Goal: Task Accomplishment & Management: Manage account settings

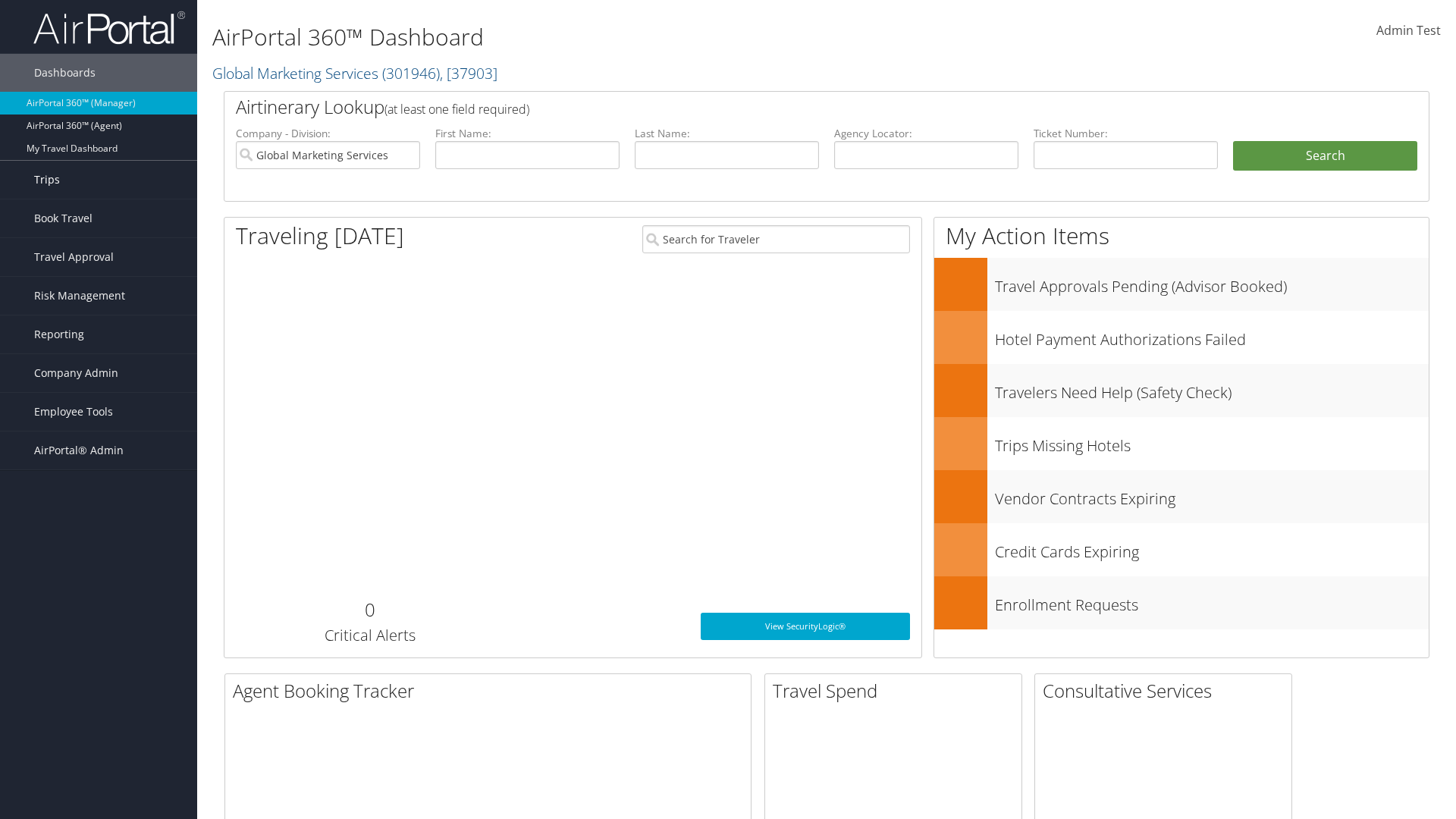
click at [99, 179] on link "Trips" at bounding box center [99, 179] width 197 height 38
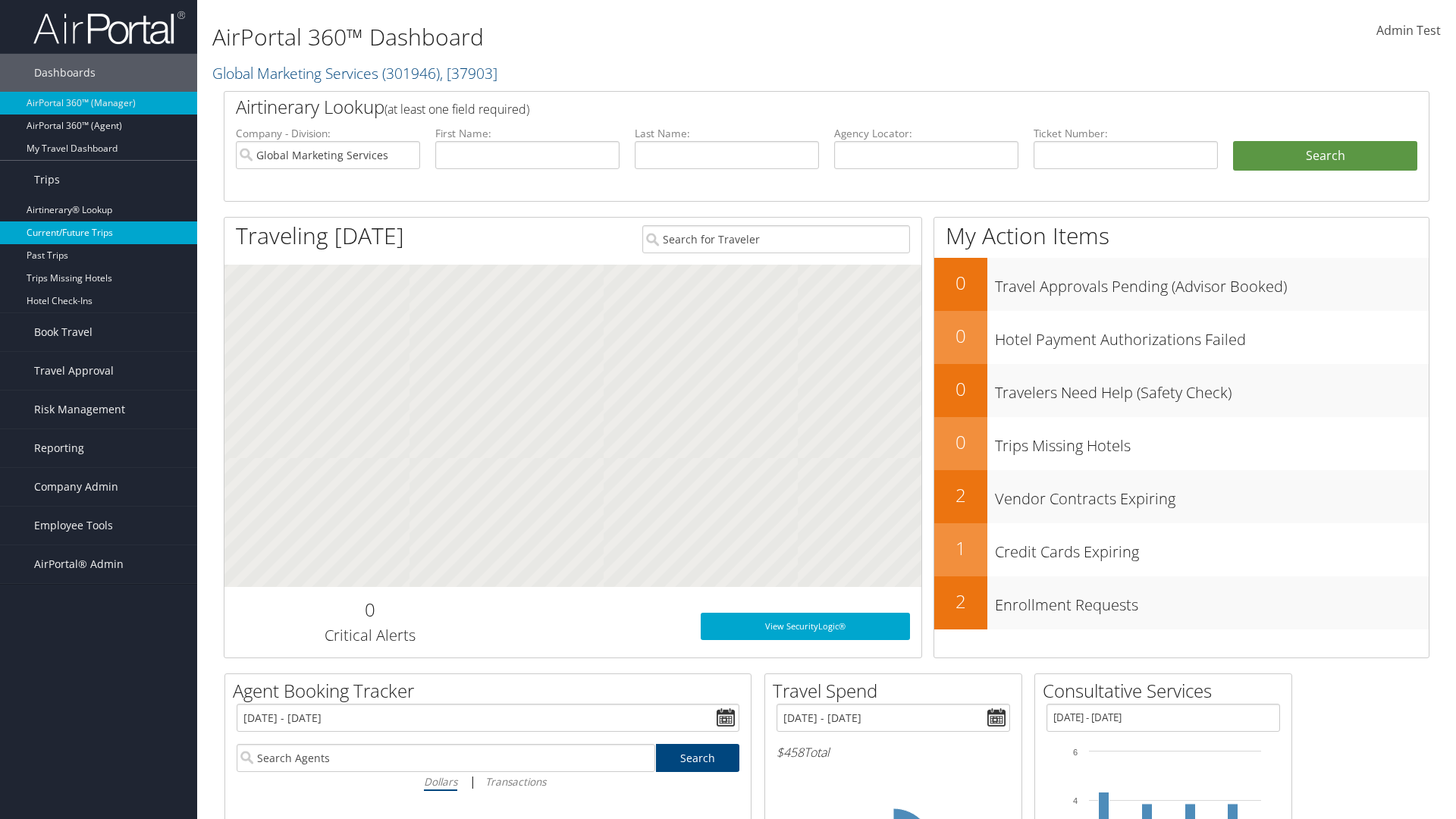
click at [99, 233] on link "Current/Future Trips" at bounding box center [99, 232] width 197 height 23
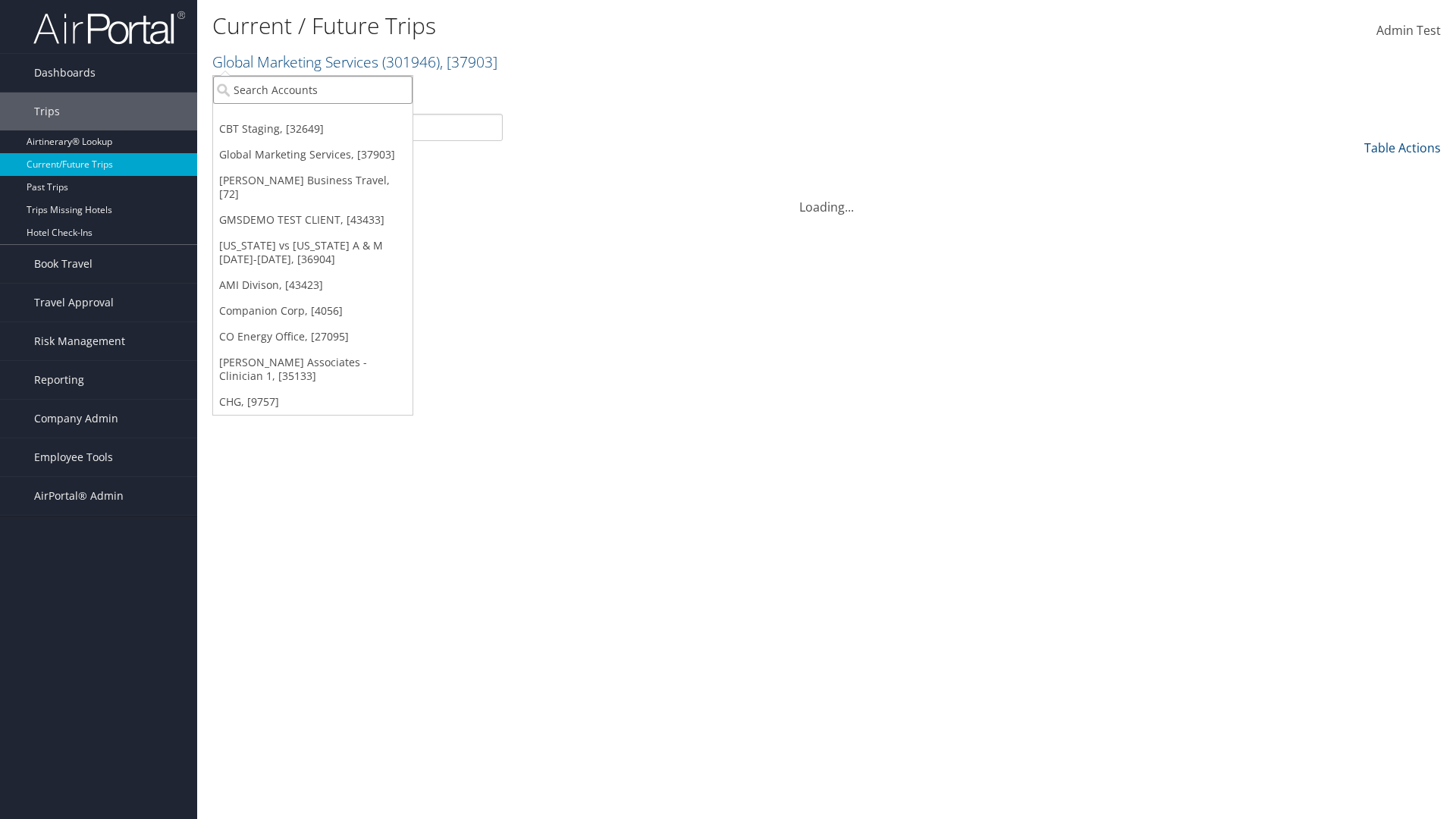
click at [312, 89] on input "search" at bounding box center [312, 89] width 200 height 28
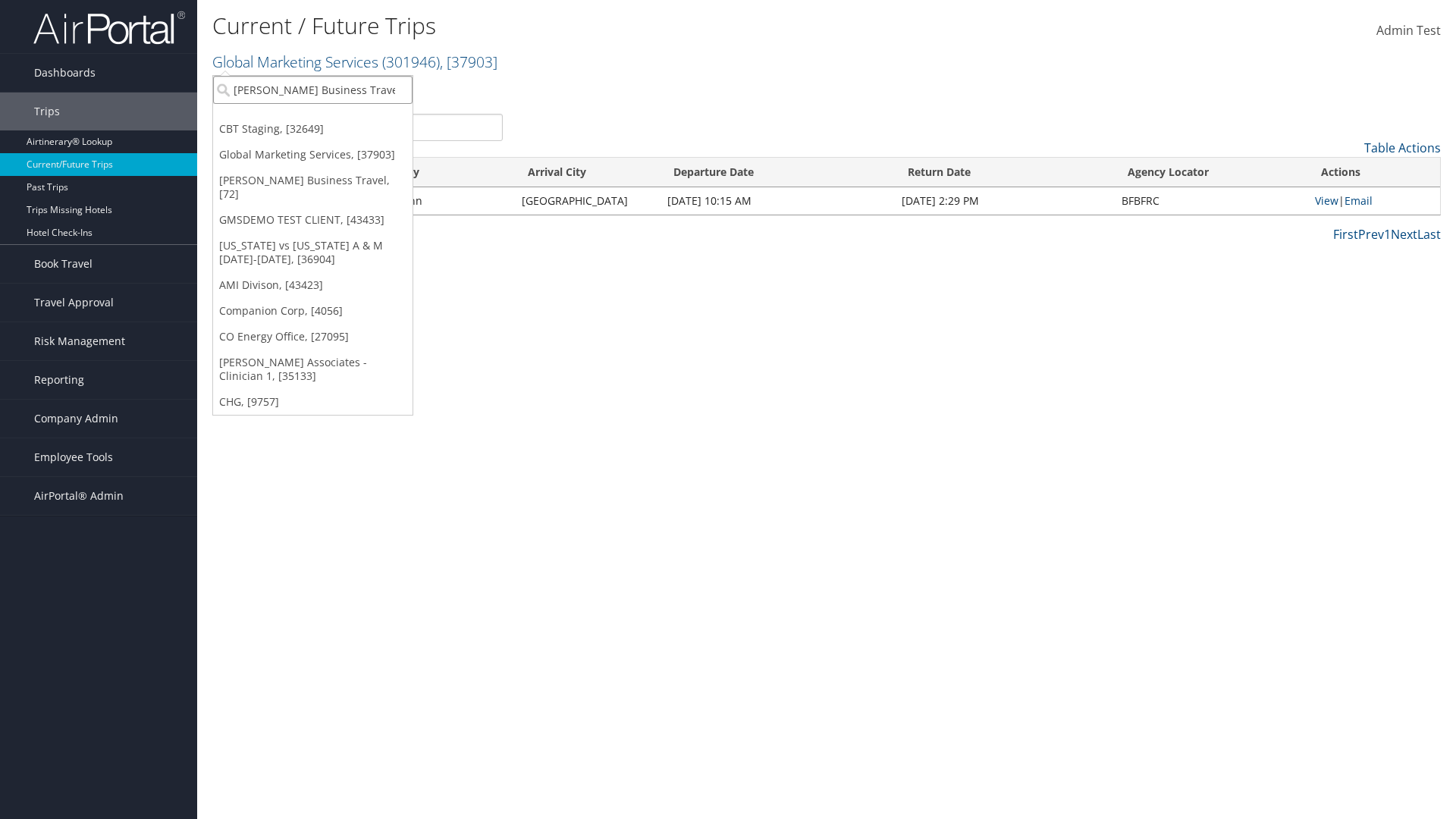
type input "[PERSON_NAME] Business Travel"
click at [333, 118] on div "Christopherson Business Travel (C10001), [72]" at bounding box center [333, 118] width 259 height 13
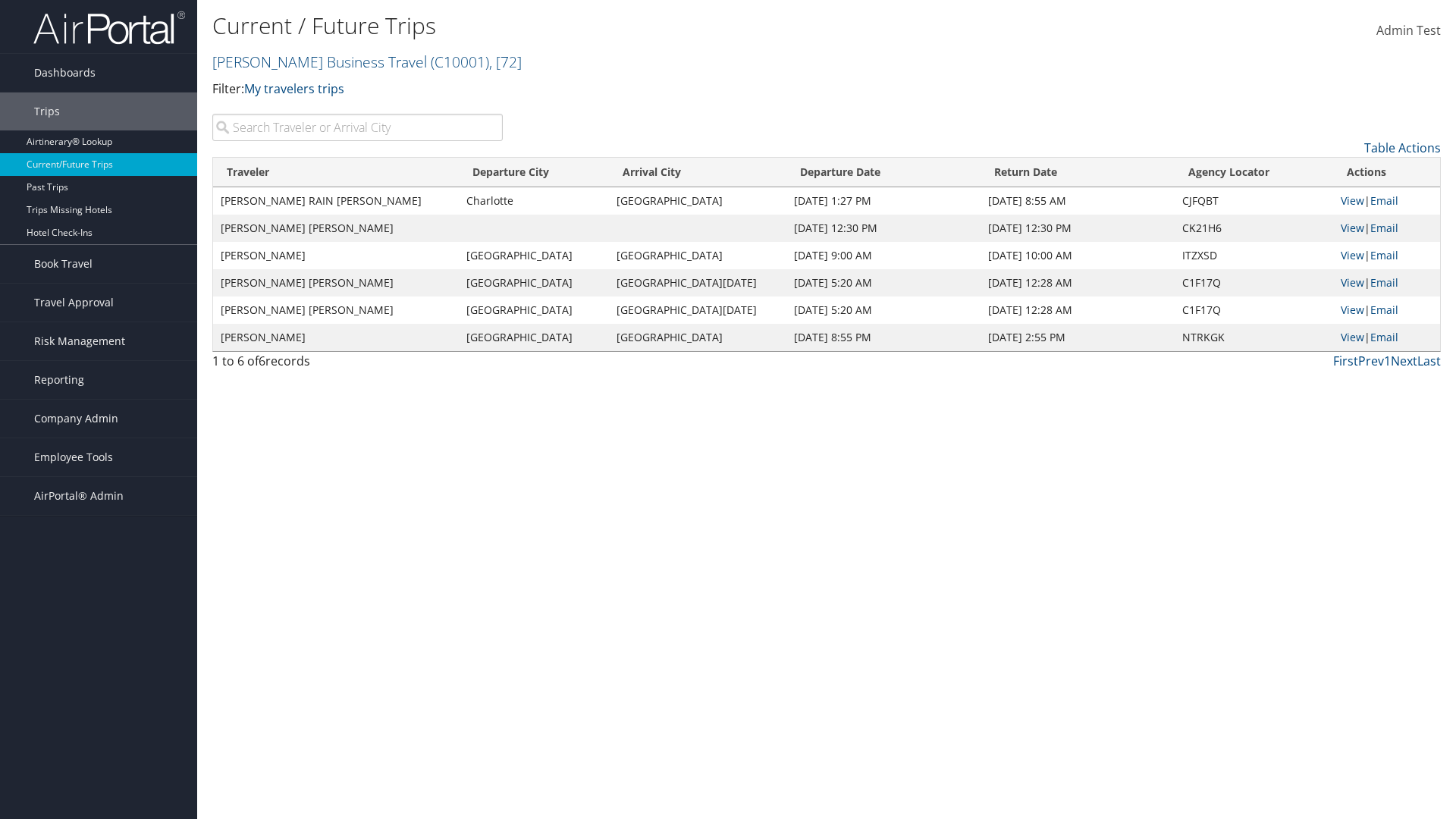
click at [357, 127] on input "search" at bounding box center [357, 127] width 291 height 27
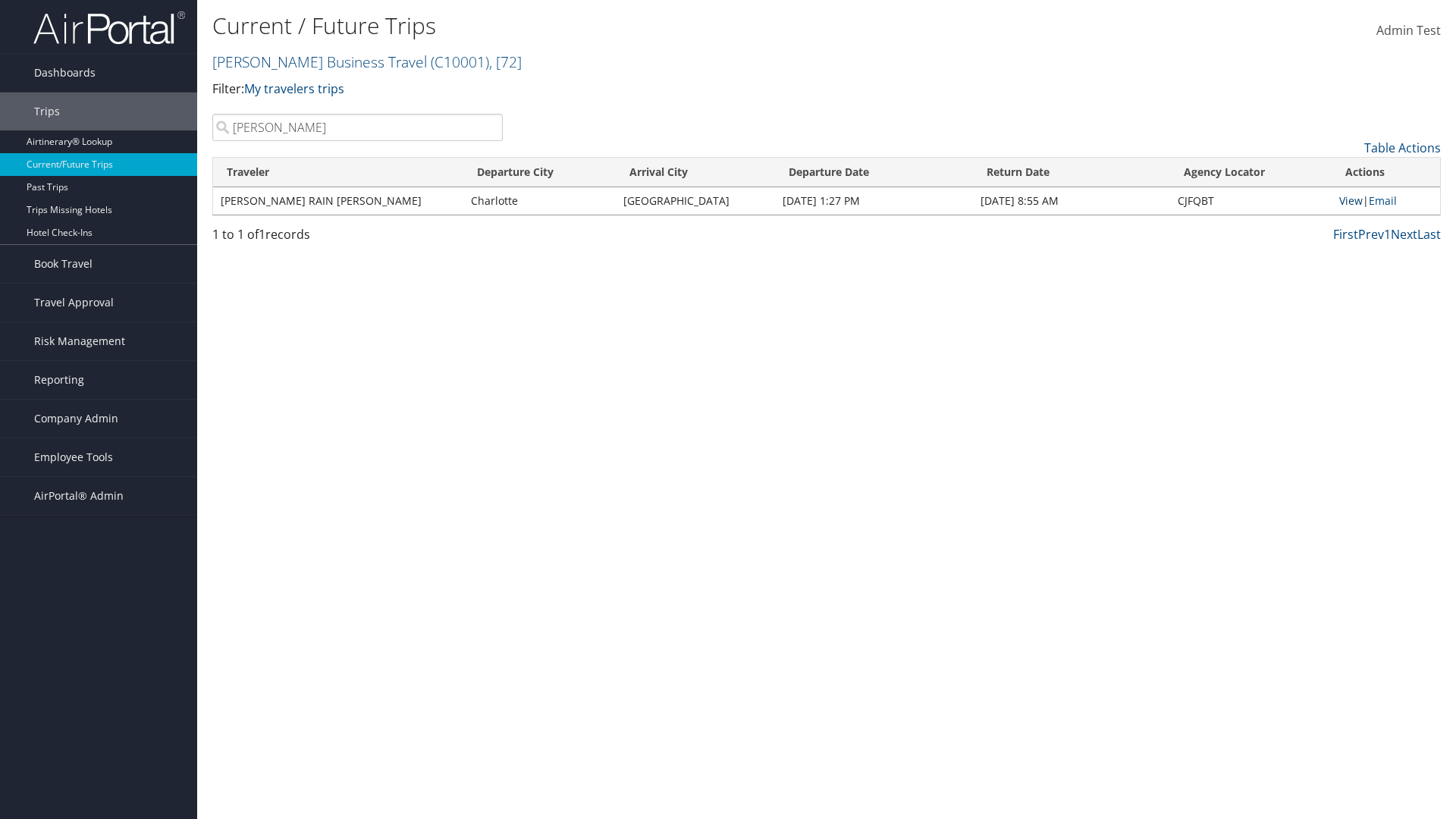
type input "TATUM"
click at [1348, 200] on link "View" at bounding box center [1352, 200] width 24 height 14
click at [99, 418] on span "Company Admin" at bounding box center [77, 418] width 84 height 38
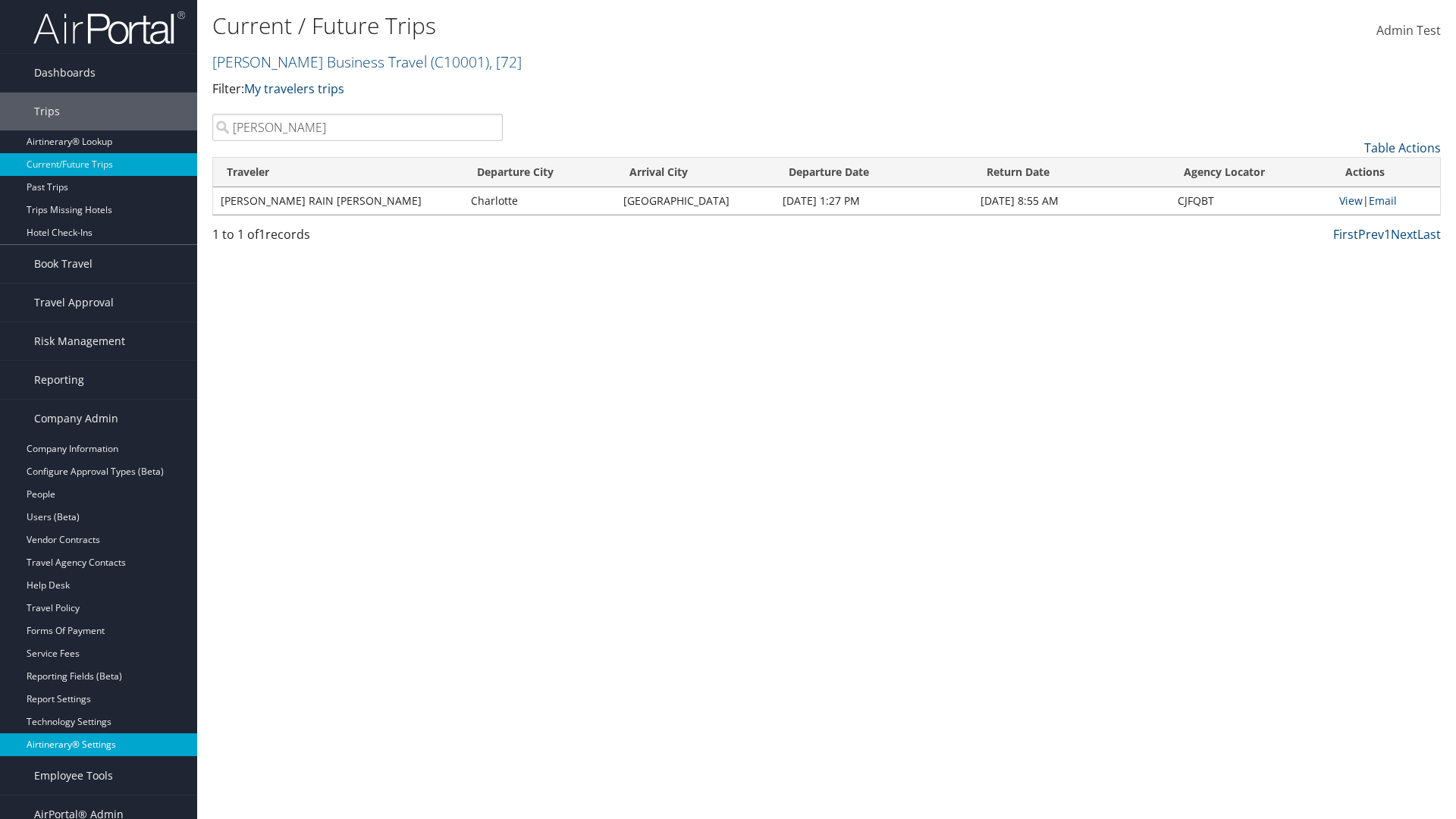
click at [99, 733] on link "Airtinerary® Settings" at bounding box center [99, 744] width 197 height 23
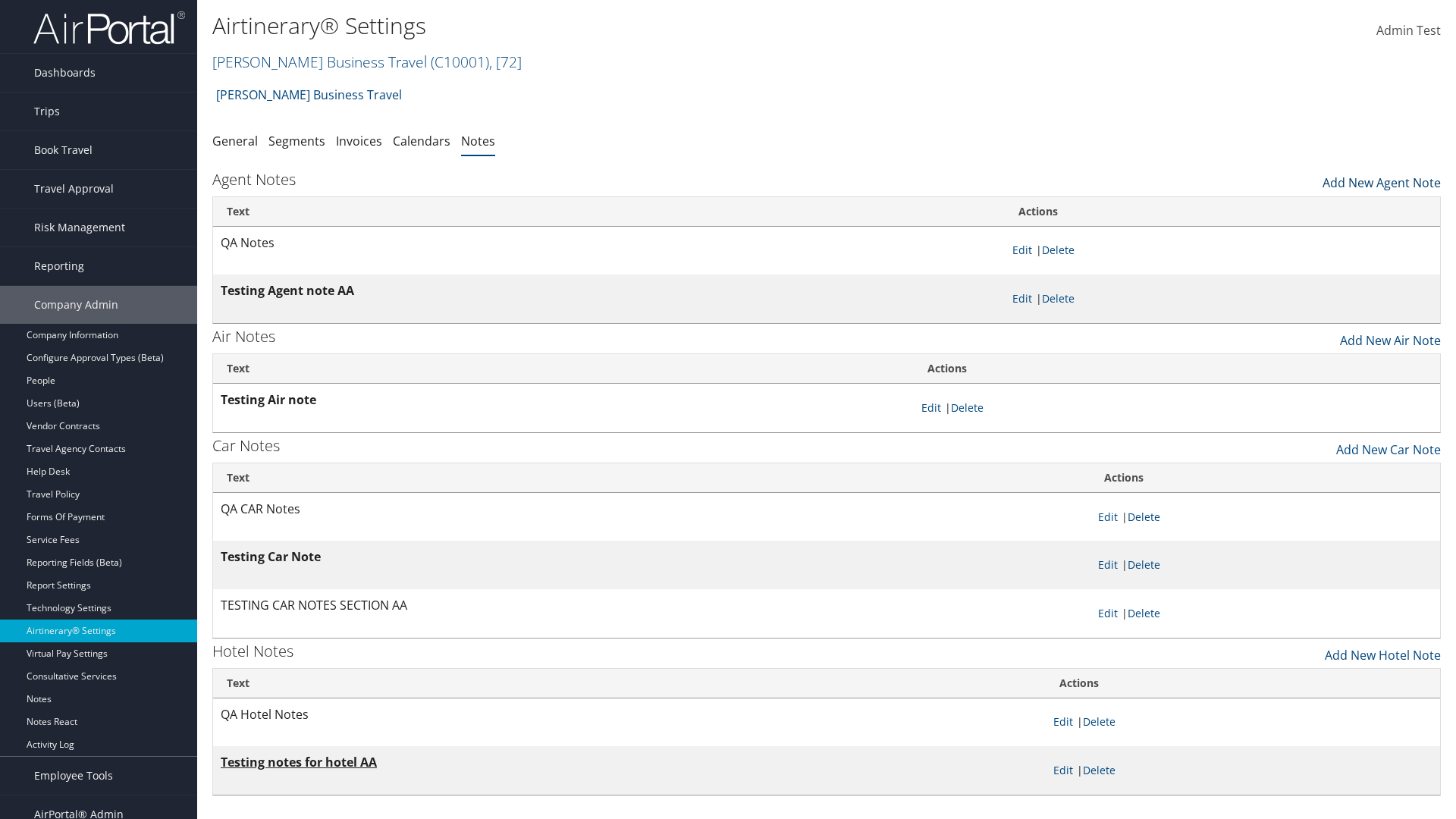
click at [1382, 179] on link "Add New Agent Note" at bounding box center [1382, 178] width 119 height 26
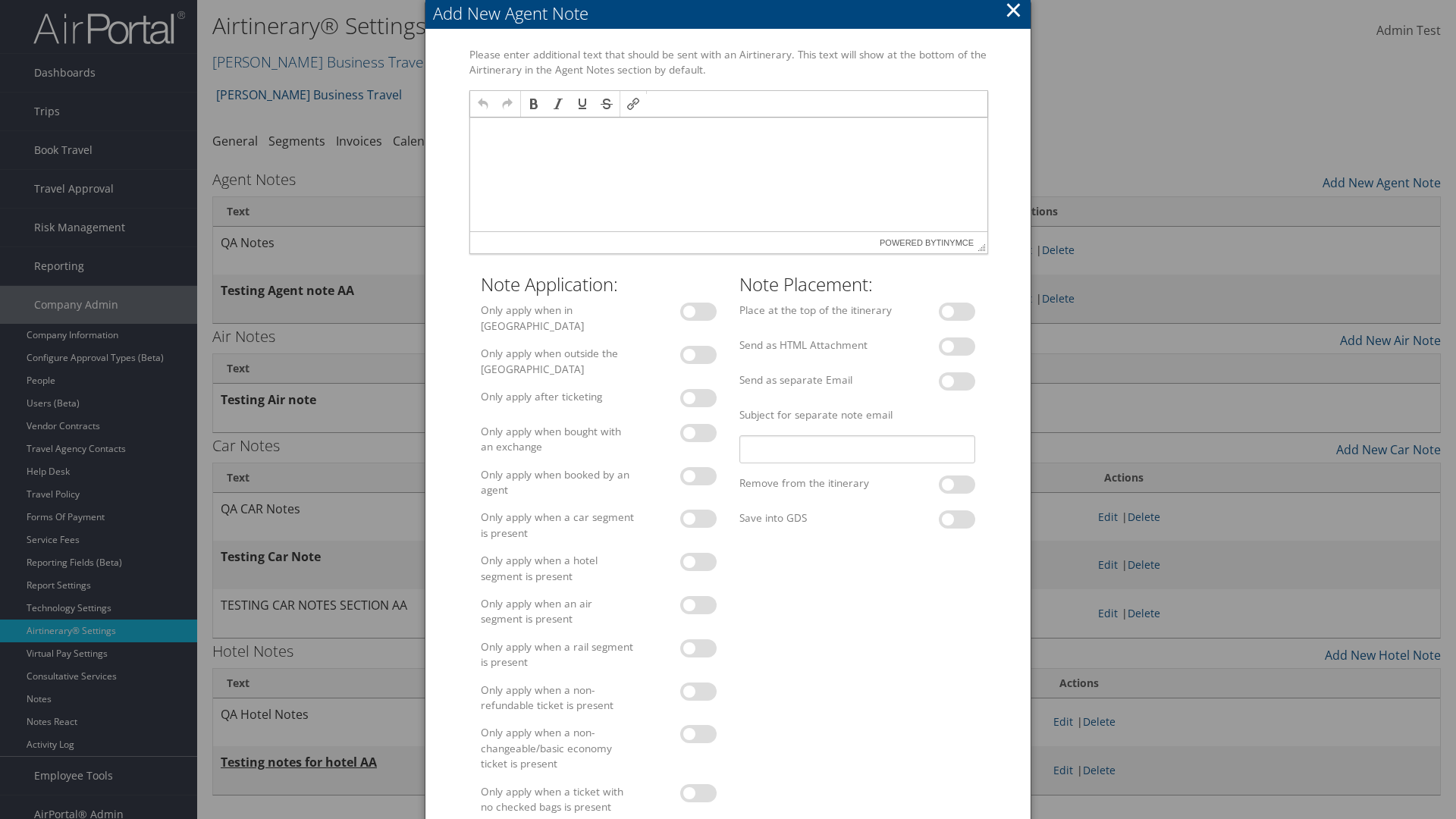
click at [728, 131] on p at bounding box center [728, 132] width 505 height 12
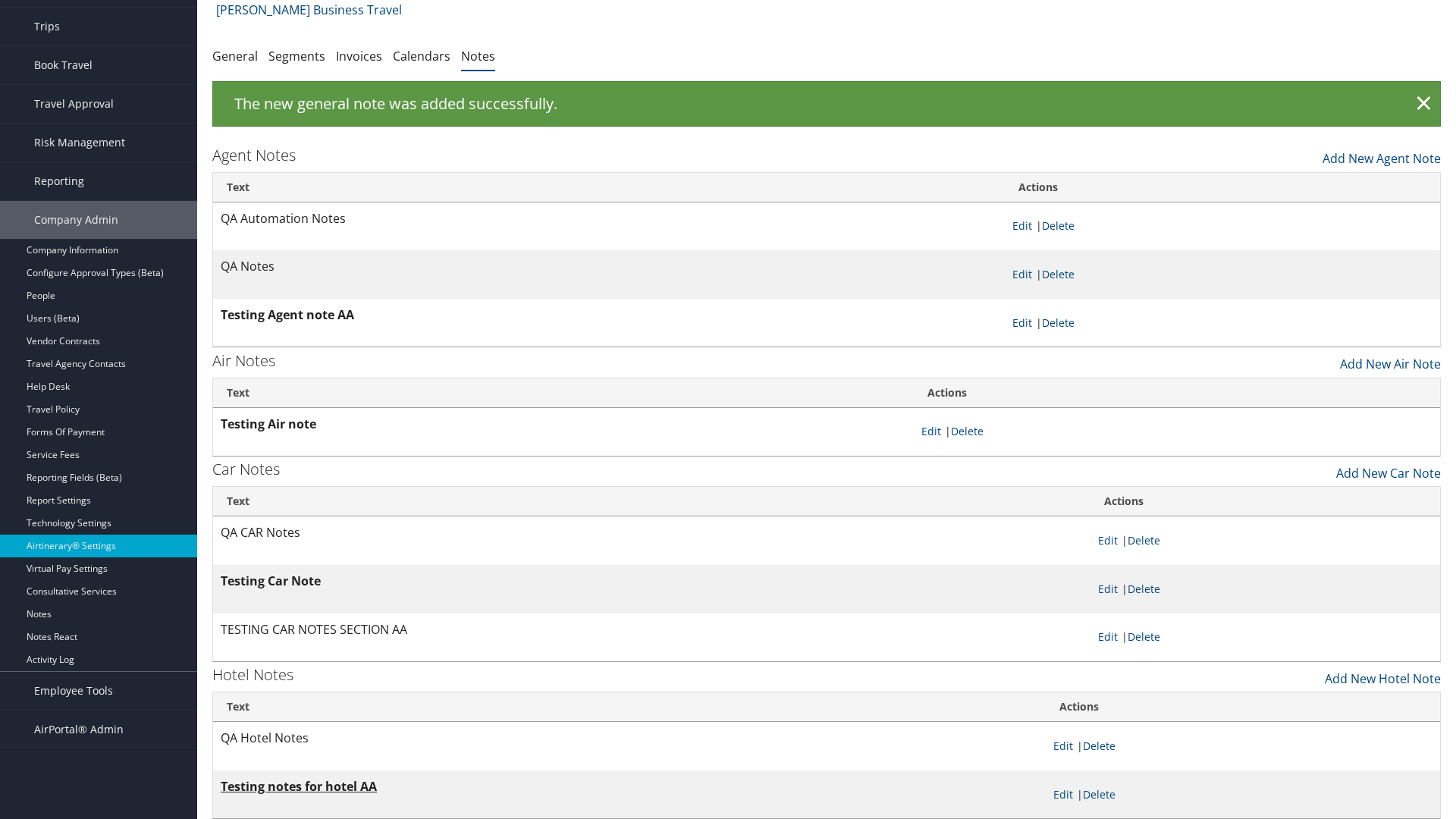
scroll to position [24, 0]
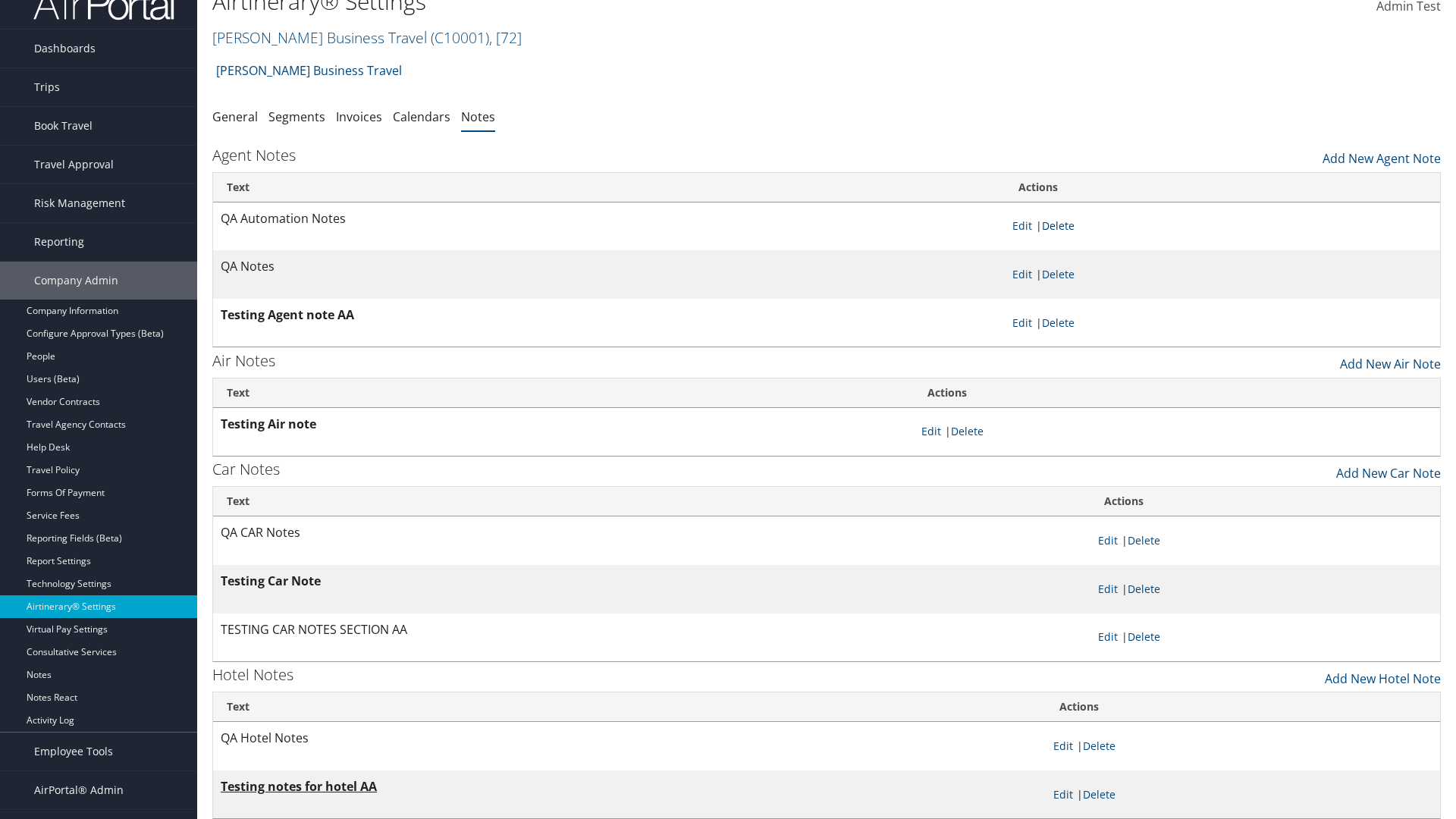
click at [1061, 226] on link "Delete" at bounding box center [1059, 225] width 33 height 14
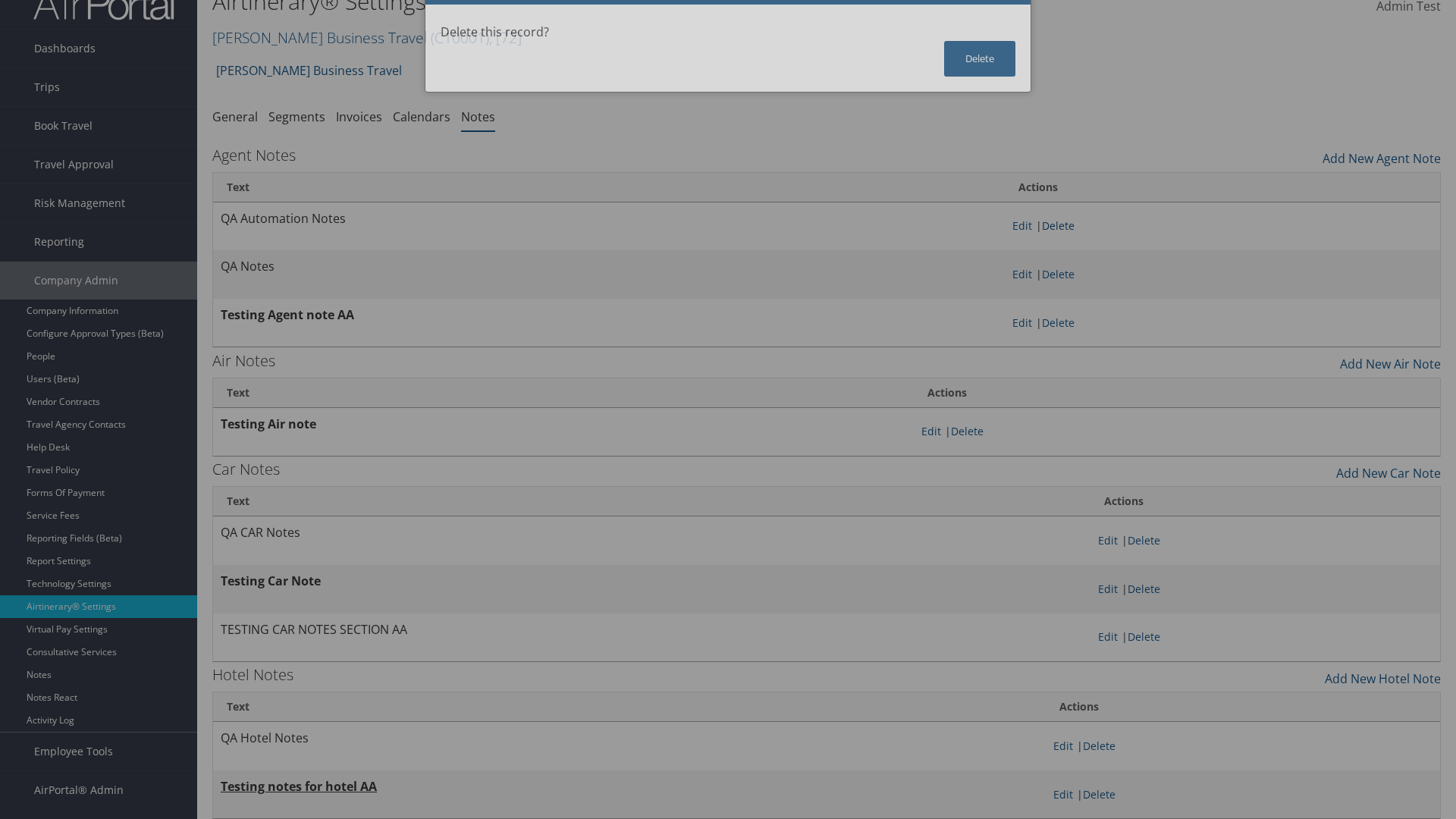
scroll to position [0, 0]
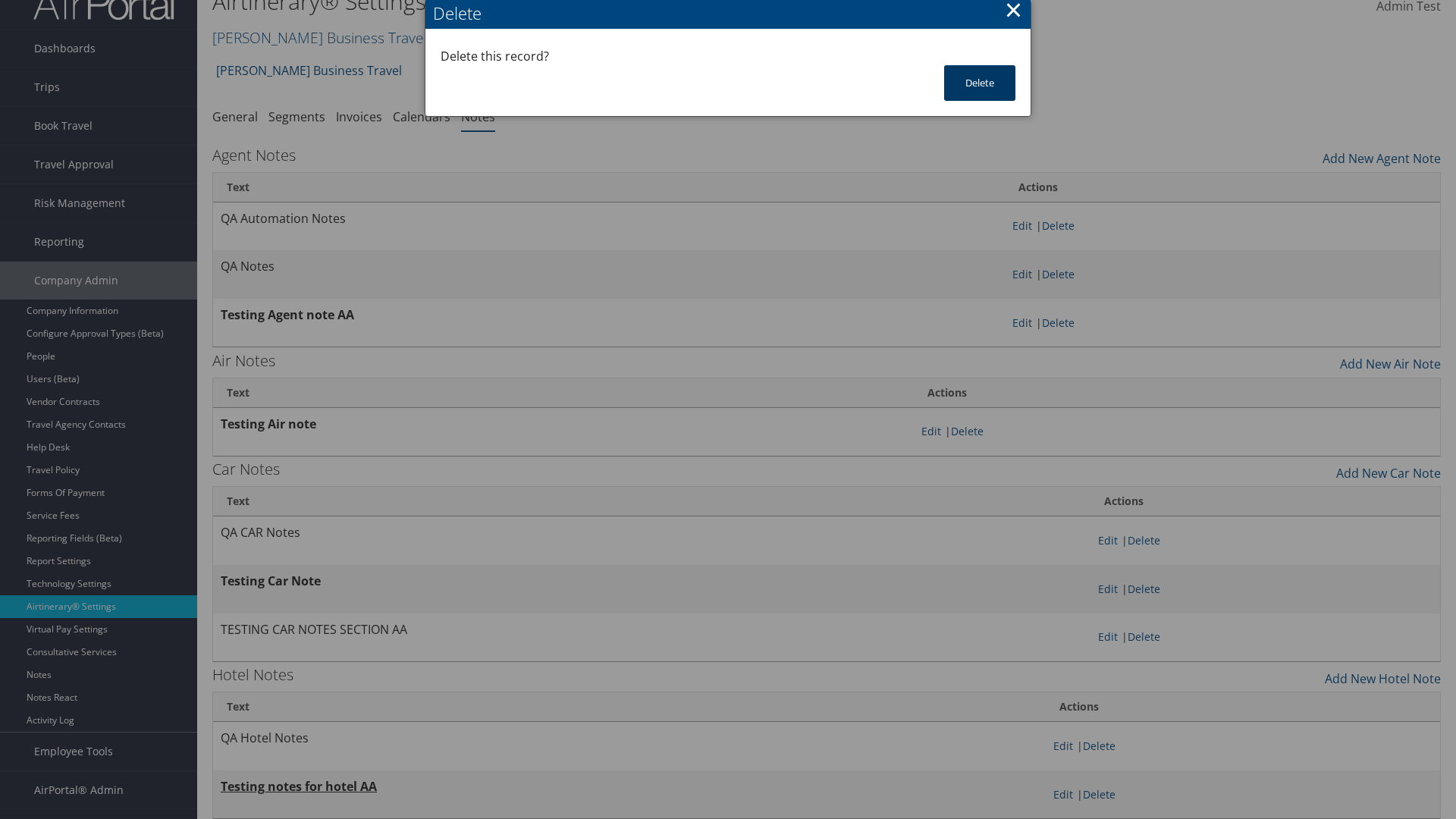
click at [980, 82] on button "Delete" at bounding box center [979, 82] width 72 height 35
